Goal: Ask a question

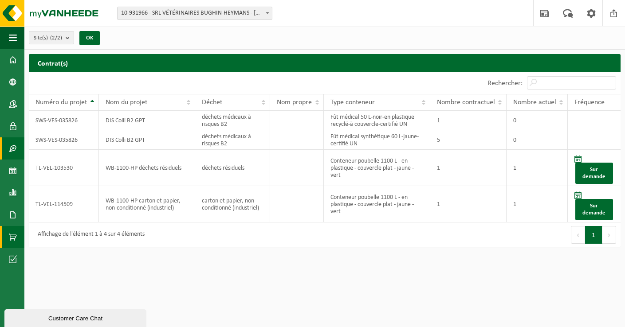
click at [12, 244] on span at bounding box center [13, 237] width 8 height 22
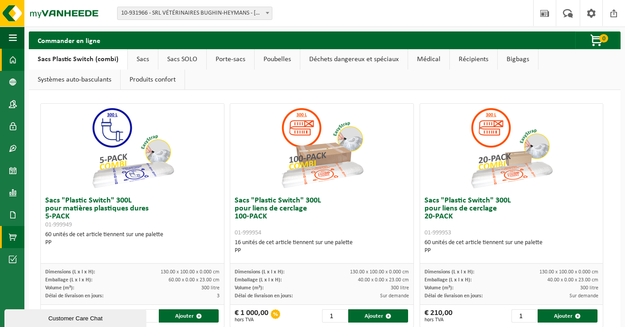
click at [16, 68] on span at bounding box center [13, 60] width 8 height 22
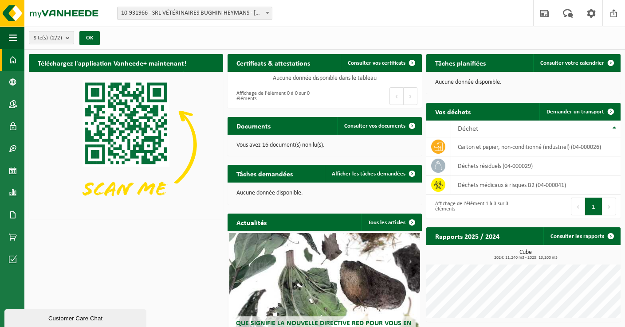
click at [43, 39] on span "Site(s) (2/2)" at bounding box center [48, 37] width 28 height 13
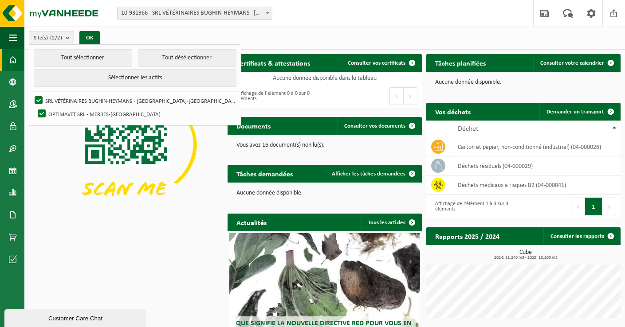
click at [43, 39] on span "Site(s) (2/2)" at bounding box center [48, 37] width 28 height 13
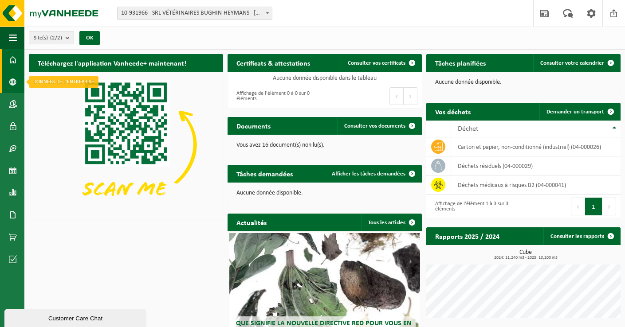
click at [10, 83] on span at bounding box center [13, 82] width 8 height 22
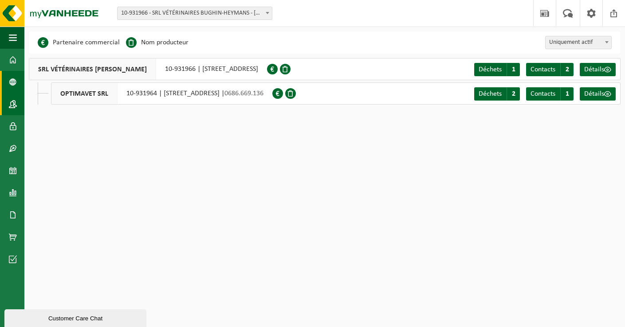
click at [12, 105] on span at bounding box center [13, 104] width 8 height 22
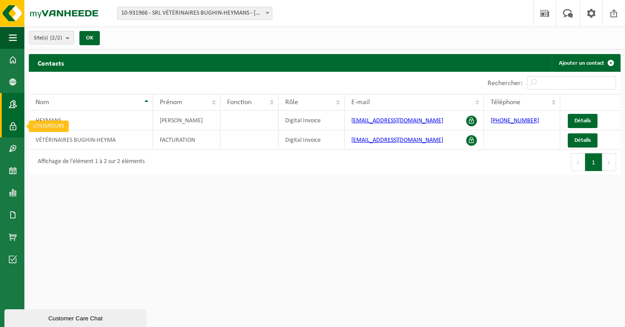
click at [16, 132] on span at bounding box center [13, 126] width 8 height 22
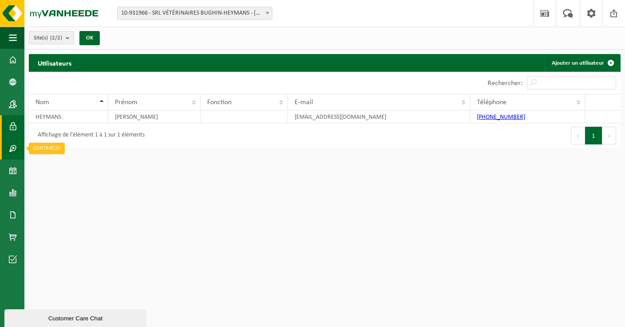
click at [12, 152] on span at bounding box center [13, 148] width 8 height 22
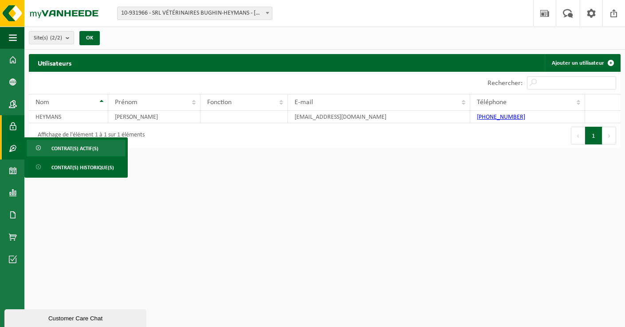
click at [41, 148] on span at bounding box center [38, 148] width 7 height 17
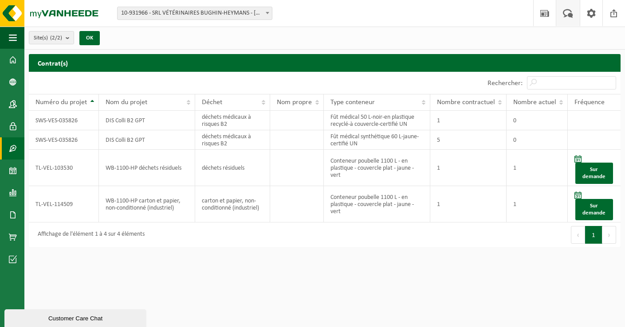
click at [569, 11] on span at bounding box center [568, 13] width 15 height 26
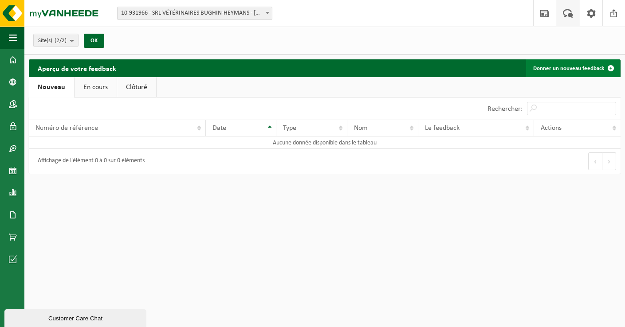
click at [554, 64] on link "Donner un nouveau feedback" at bounding box center [573, 68] width 94 height 18
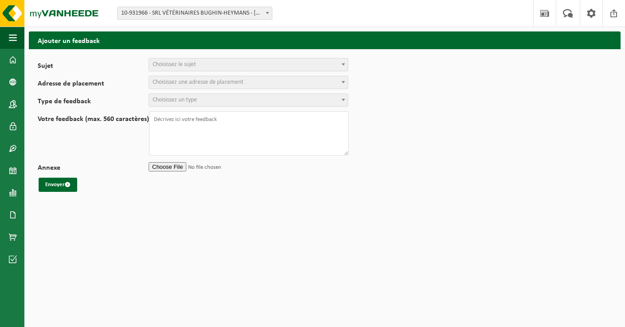
select select
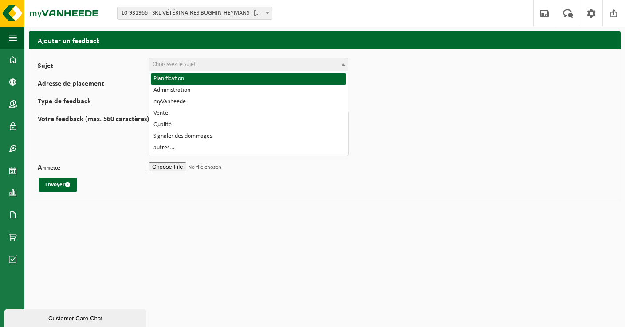
click at [196, 65] on span "Choisissez le sujet" at bounding box center [174, 64] width 43 height 7
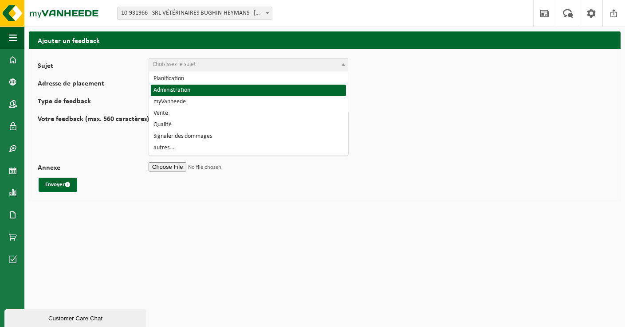
select select "7"
select select
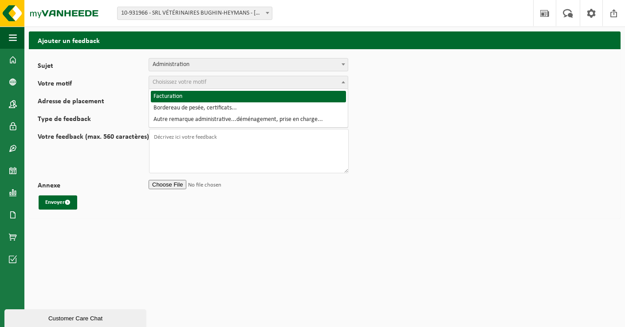
click at [176, 85] on span "Choisissez votre motif" at bounding box center [180, 82] width 54 height 7
click at [187, 70] on span "Administration" at bounding box center [248, 65] width 199 height 12
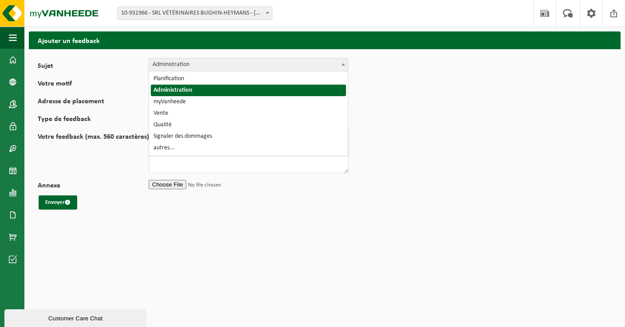
click at [122, 71] on form "Sujet Planification Administration myVanheede Vente Qualité Signaler des dommag…" at bounding box center [325, 134] width 574 height 152
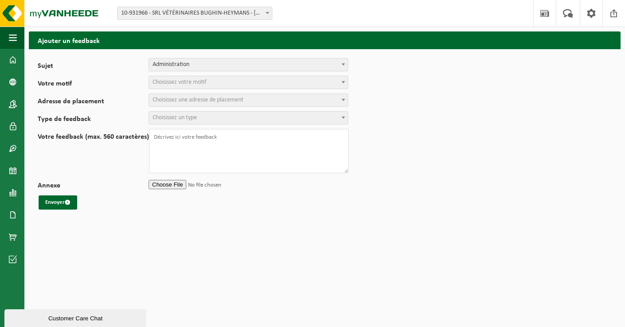
click at [160, 85] on span "Choisissez votre motif" at bounding box center [180, 82] width 54 height 7
click at [112, 75] on form "Sujet Planification Administration myVanheede Vente Qualité Signaler des dommag…" at bounding box center [325, 134] width 574 height 152
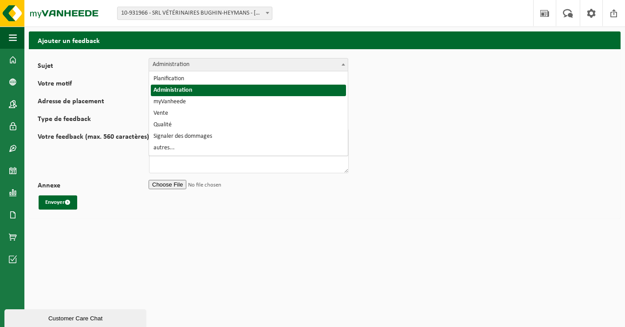
click at [155, 71] on span "Administration" at bounding box center [249, 64] width 200 height 13
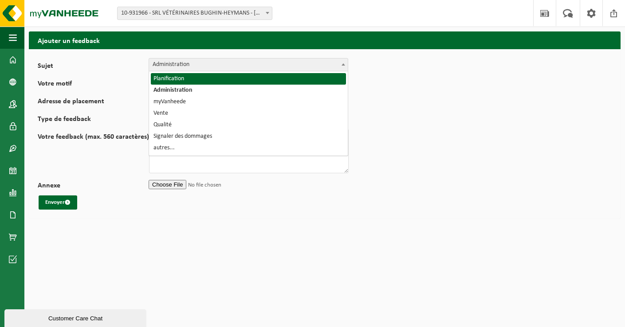
select select "1"
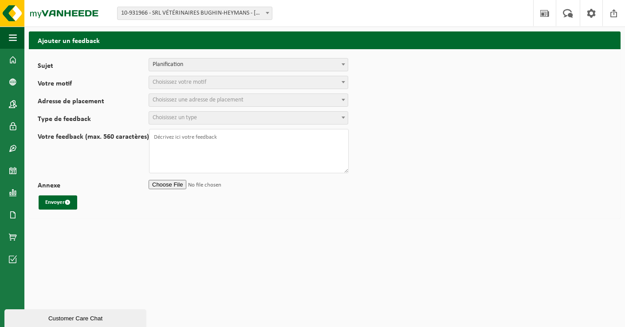
select select
click at [163, 82] on span "Choisissez votre motif" at bounding box center [180, 82] width 54 height 7
click at [124, 75] on form "Sujet Planification Administration myVanheede Vente Qualité Signaler des dommag…" at bounding box center [325, 134] width 574 height 152
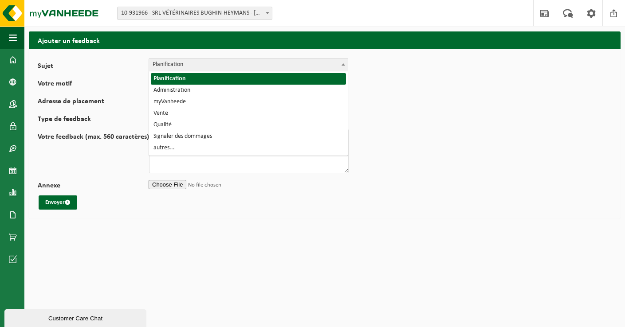
click at [166, 60] on span "Planification" at bounding box center [248, 65] width 199 height 12
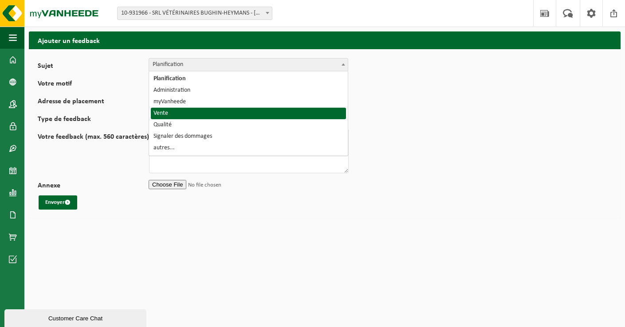
select select "19"
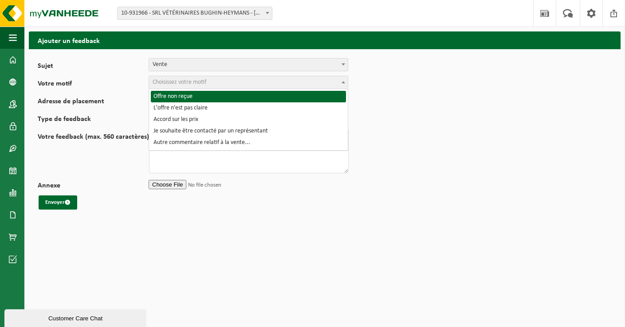
click at [179, 86] on span "Choisissez votre motif" at bounding box center [248, 82] width 199 height 12
click at [134, 82] on label "Votre motif" at bounding box center [93, 84] width 111 height 9
click at [38, 76] on select "Offre non reçue L'offre n'est pas claire Accord sur les prix Je souhaite être c…" at bounding box center [38, 76] width 0 height 0
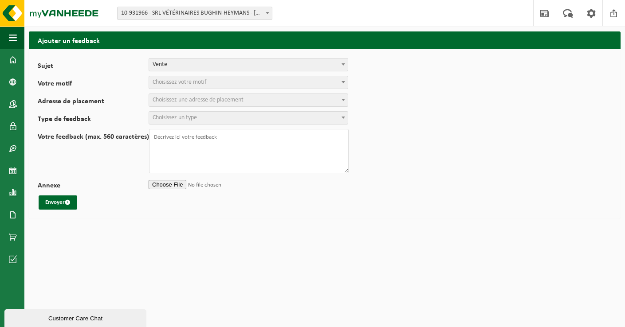
click at [161, 82] on span "Choisissez votre motif" at bounding box center [180, 82] width 54 height 7
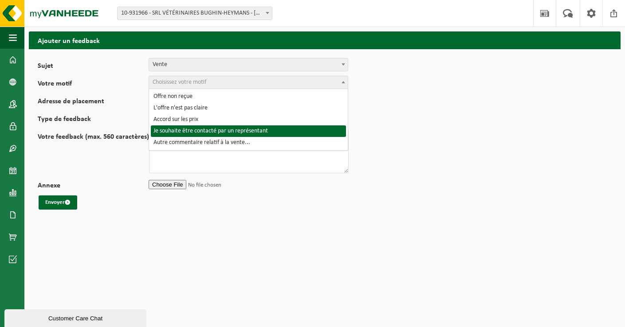
select select "23"
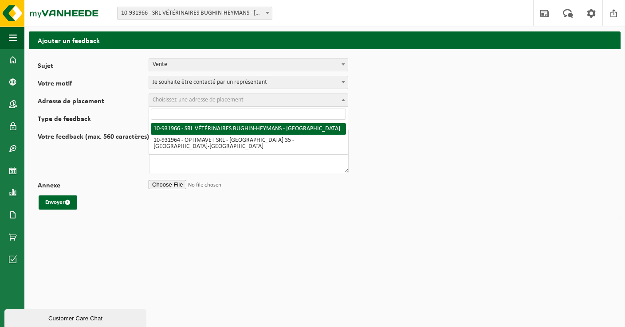
click at [176, 104] on span "Choisissez une adresse de placement" at bounding box center [248, 100] width 199 height 12
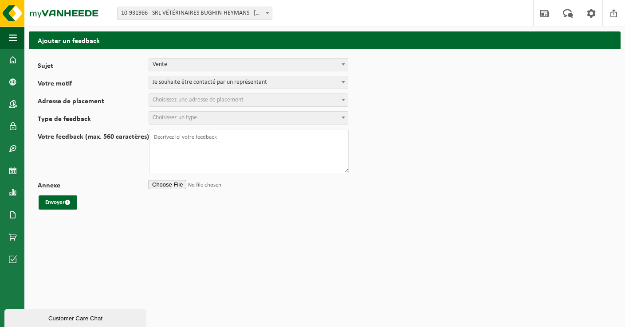
click at [105, 92] on form "Sujet Planification Administration myVanheede Vente Qualité Signaler des dommag…" at bounding box center [325, 134] width 574 height 152
click at [16, 86] on span at bounding box center [13, 82] width 8 height 22
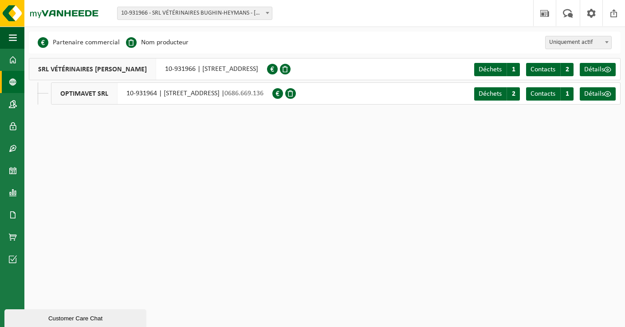
click at [68, 325] on button "Customer Care Chat" at bounding box center [75, 319] width 142 height 18
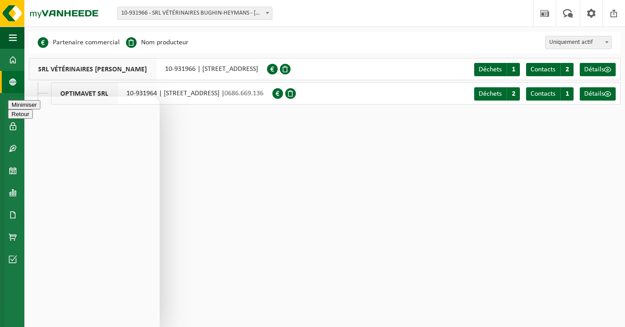
type textarea "Bonjour, [PERSON_NAME] souhaiterais un nouveau container de 700l à [GEOGRAPHIC_…"
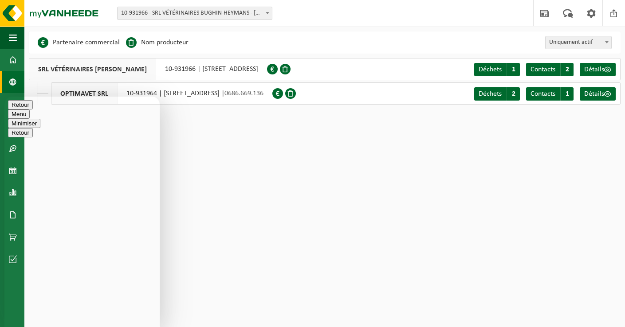
scroll to position [0, 0]
